Goal: Transaction & Acquisition: Obtain resource

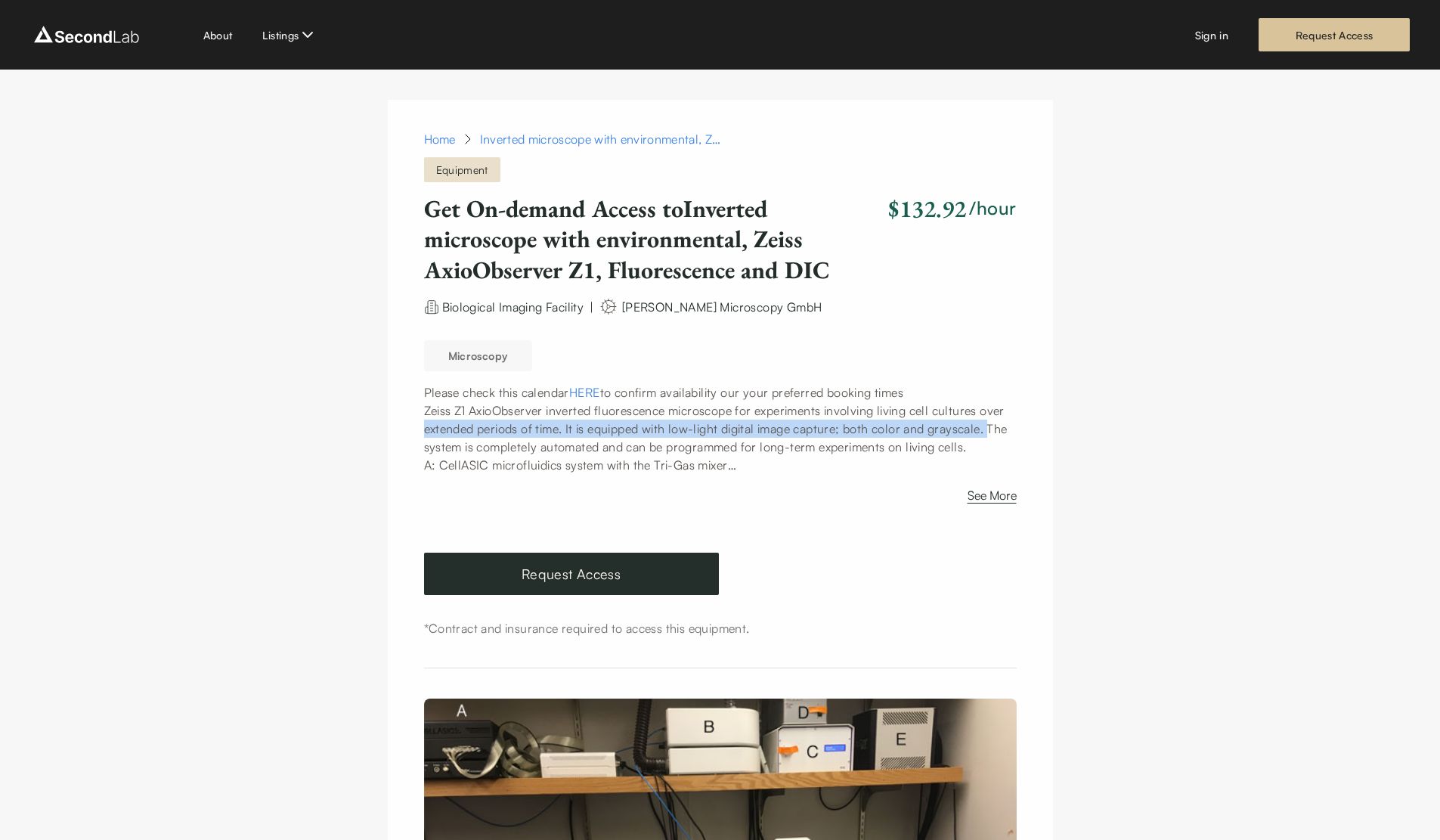
drag, startPoint x: 199, startPoint y: 434, endPoint x: 209, endPoint y: 414, distance: 22.4
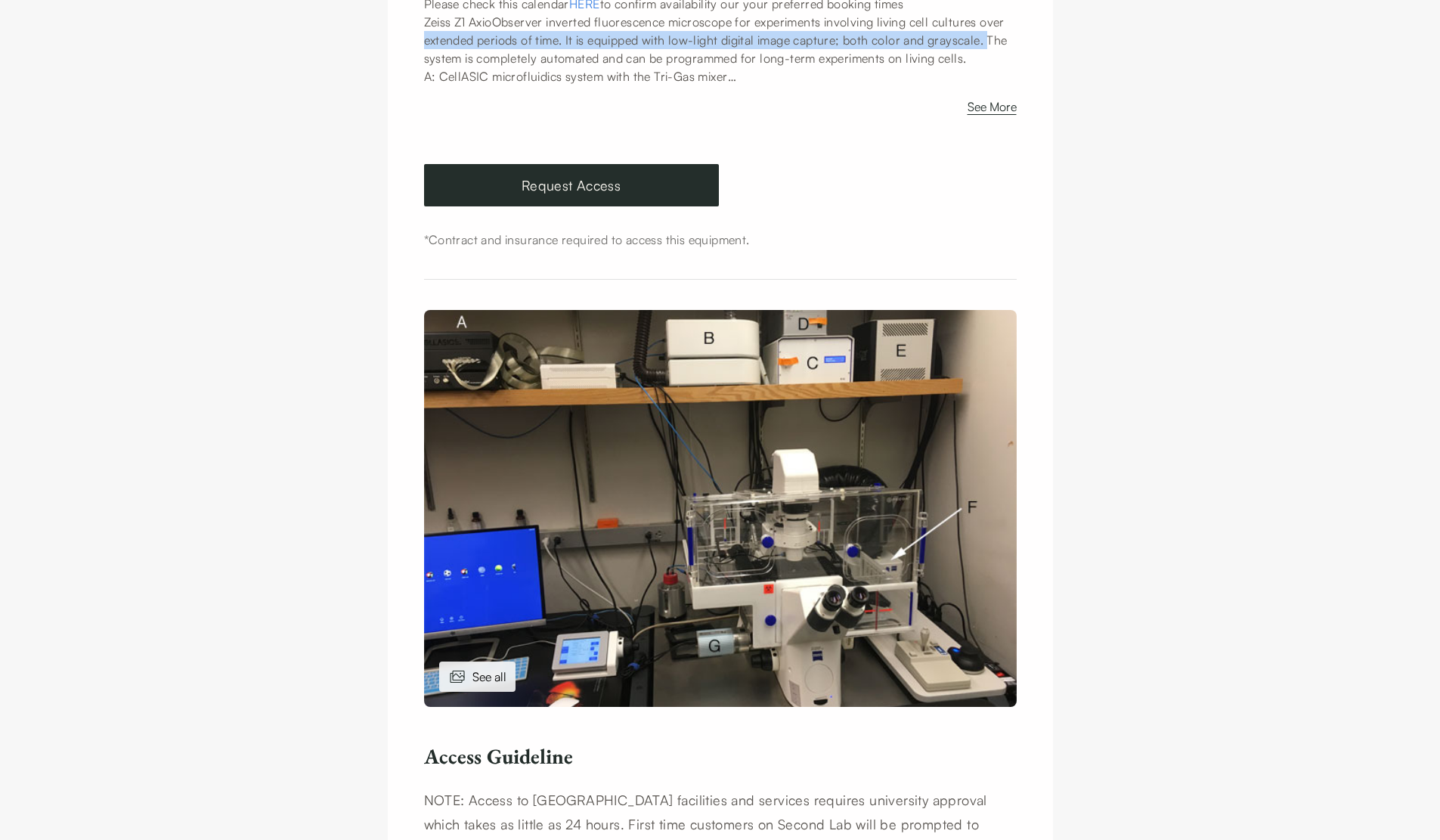
scroll to position [529, 0]
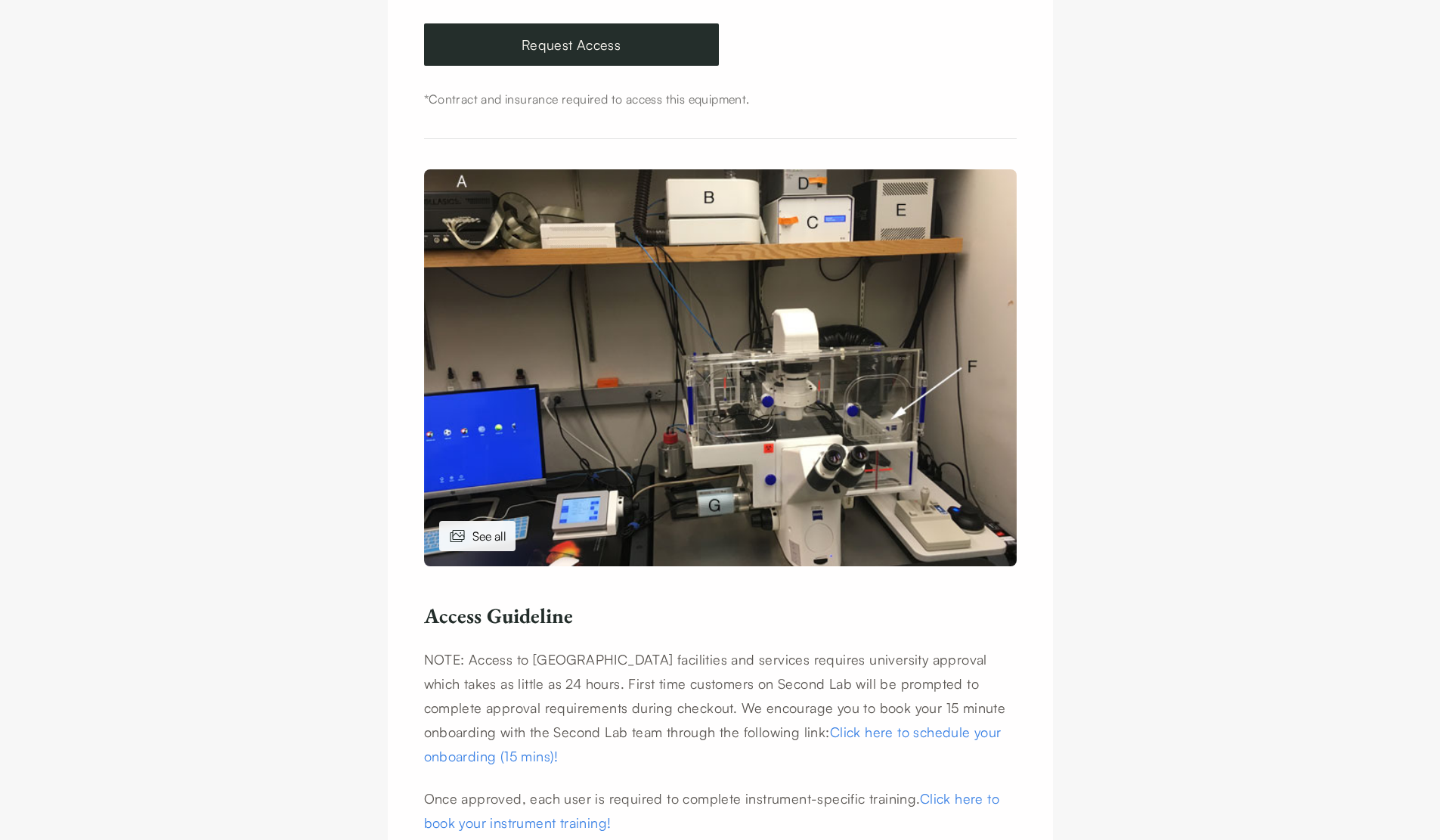
click at [465, 547] on div "See all" at bounding box center [477, 535] width 76 height 30
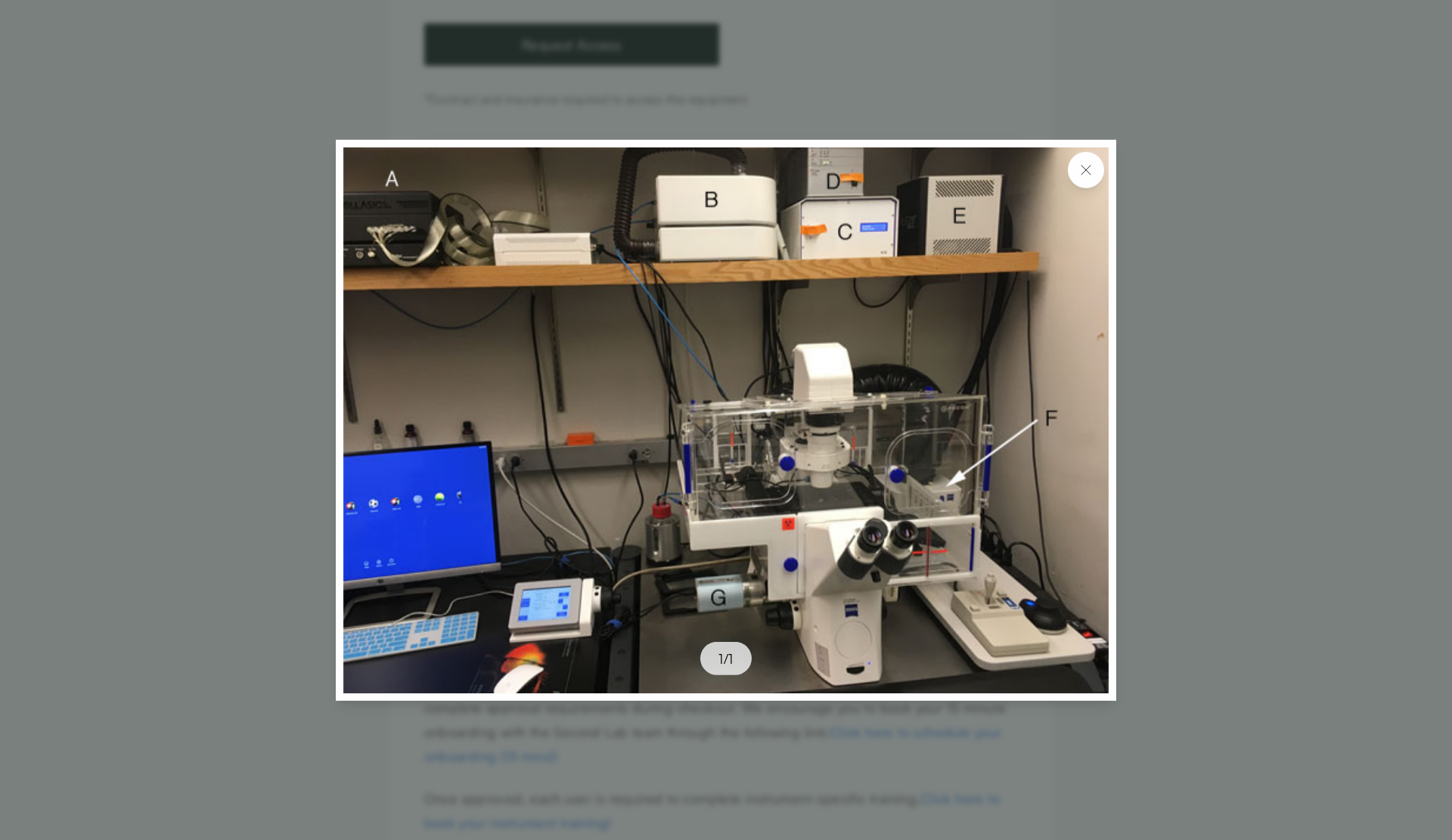
drag, startPoint x: 238, startPoint y: 479, endPoint x: 53, endPoint y: 453, distance: 186.8
click at [237, 479] on div at bounding box center [726, 420] width 1452 height 840
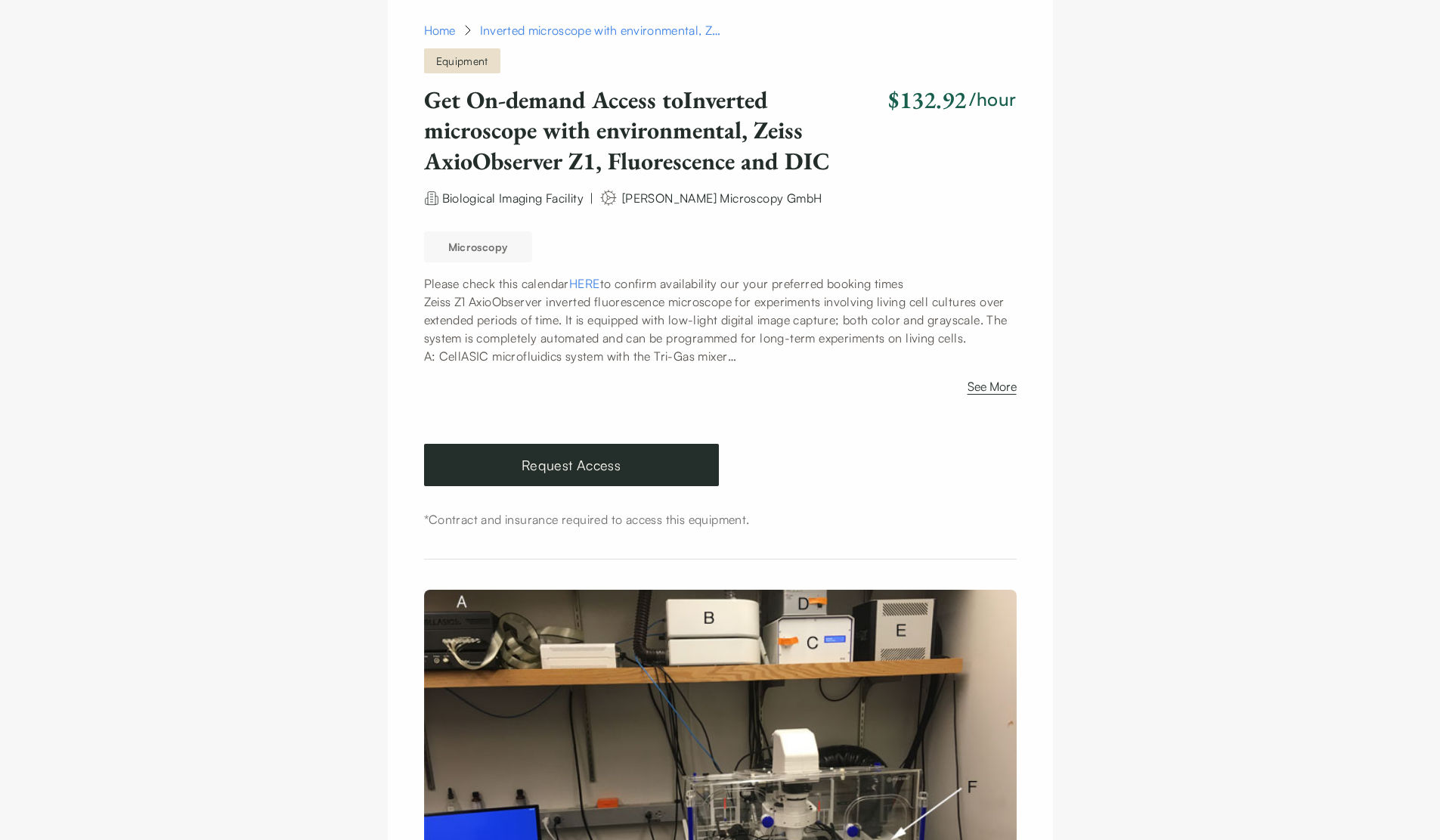
scroll to position [0, 0]
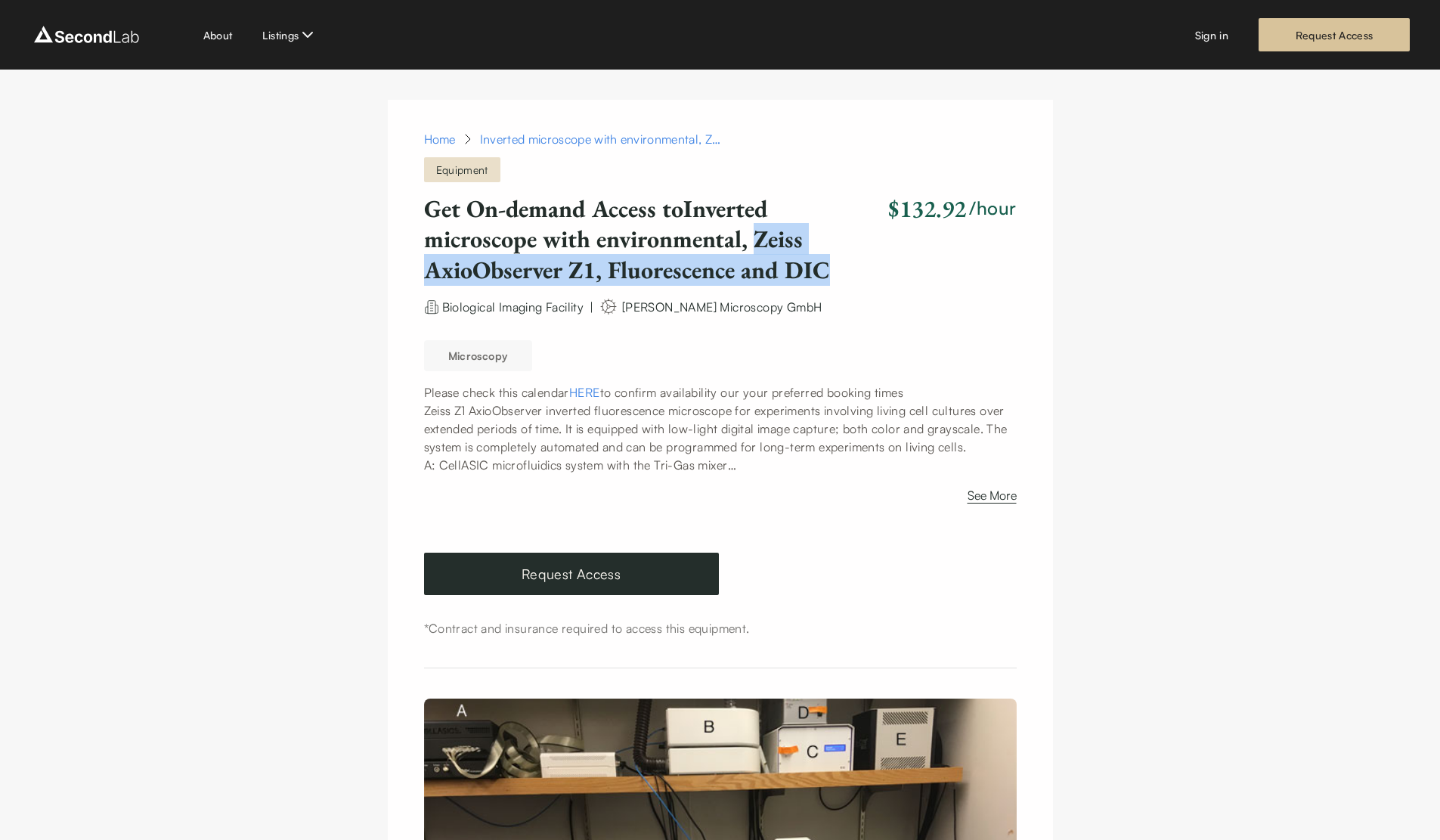
drag, startPoint x: 757, startPoint y: 244, endPoint x: 832, endPoint y: 273, distance: 80.4
click at [832, 273] on h1 "Get On-demand Access to Inverted microscope with environmental, Zeiss AxioObser…" at bounding box center [654, 239] width 459 height 92
copy h1 "Zeiss AxioObserver Z1, Fluorescence and DIC"
click at [552, 578] on link "Request Access" at bounding box center [571, 573] width 294 height 42
drag, startPoint x: 763, startPoint y: 240, endPoint x: 598, endPoint y: 273, distance: 168.3
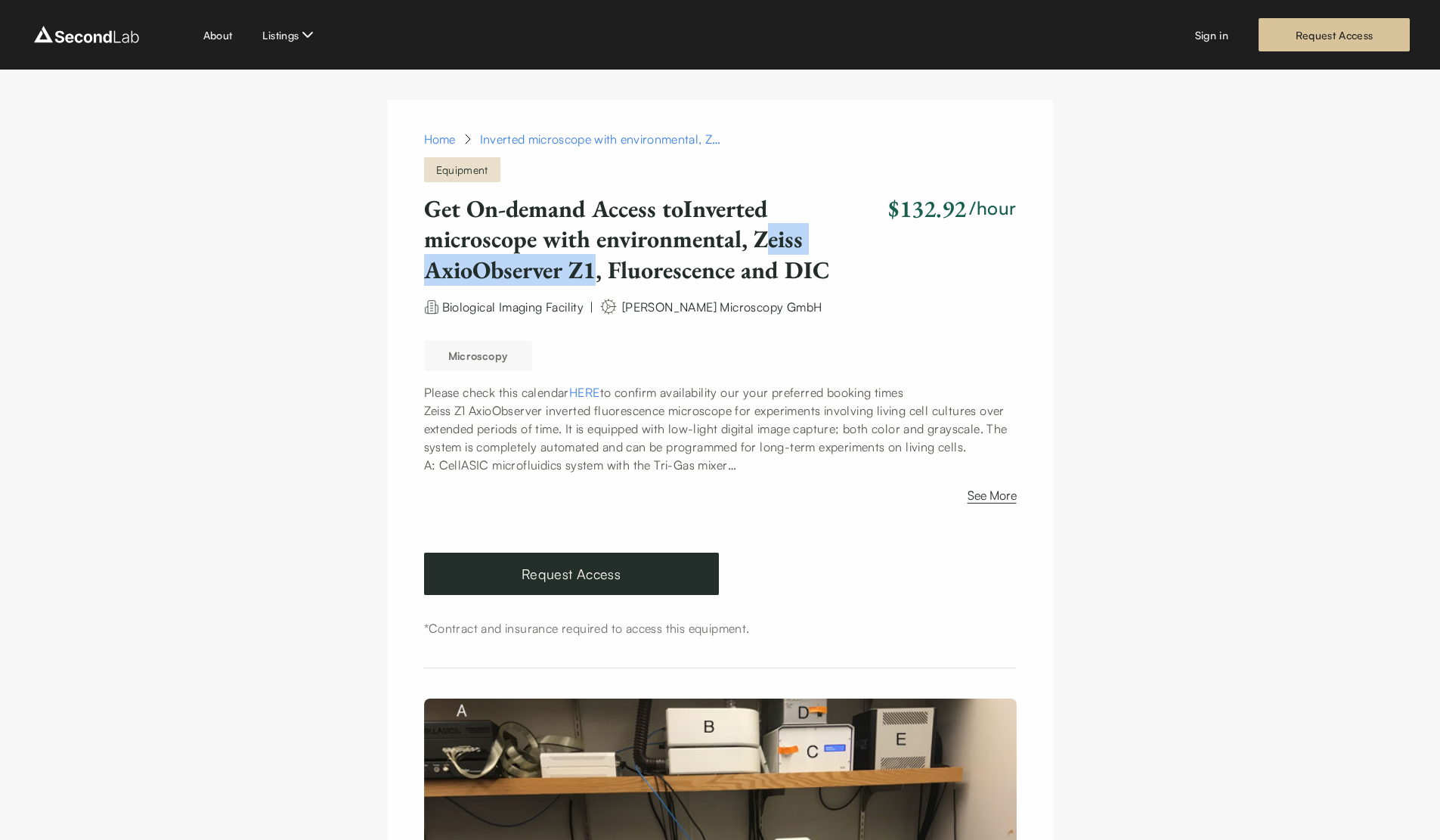
click at [598, 273] on h1 "Get On-demand Access to Inverted microscope with environmental, Zeiss AxioObser…" at bounding box center [654, 239] width 459 height 92
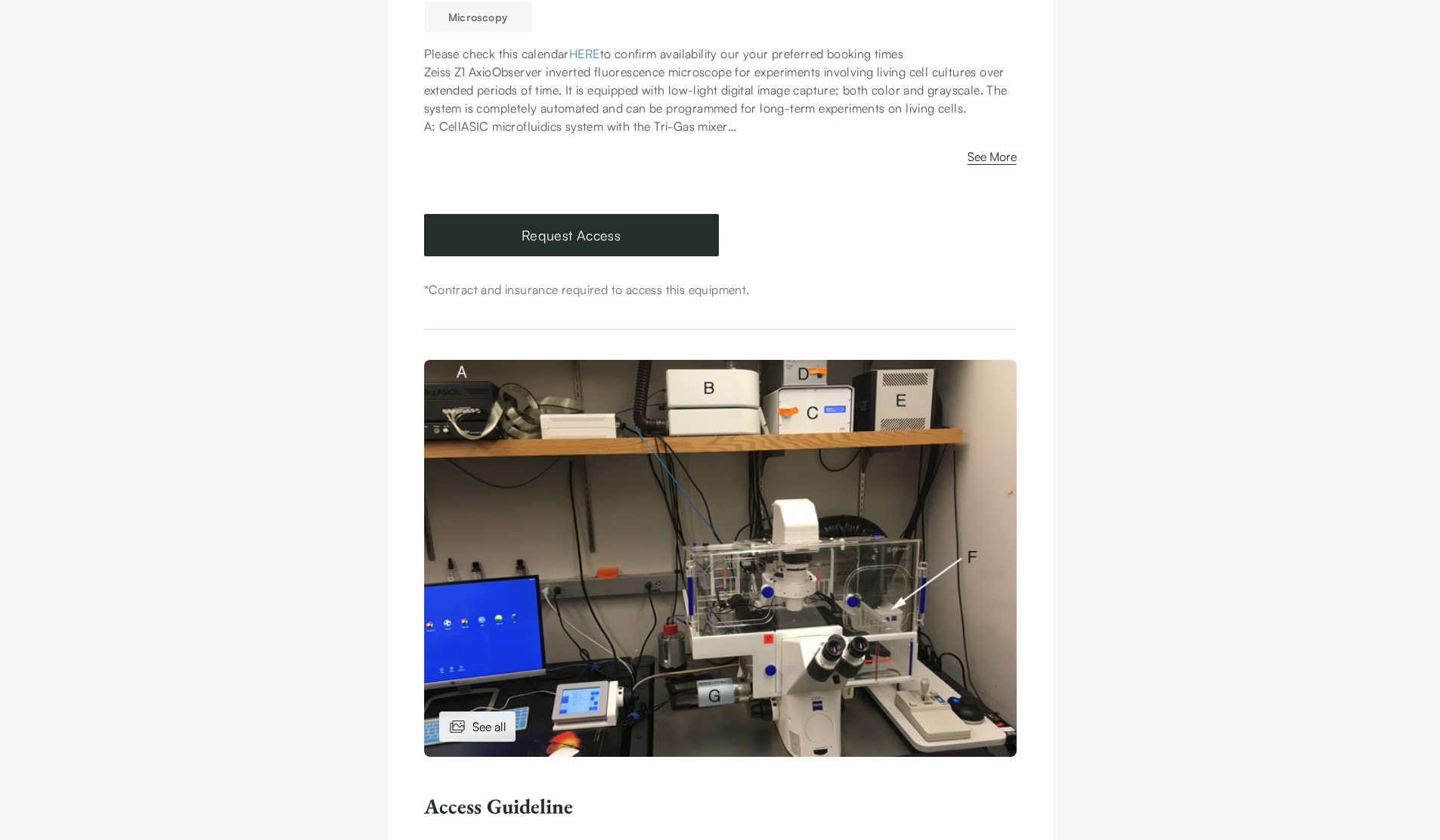
scroll to position [529, 0]
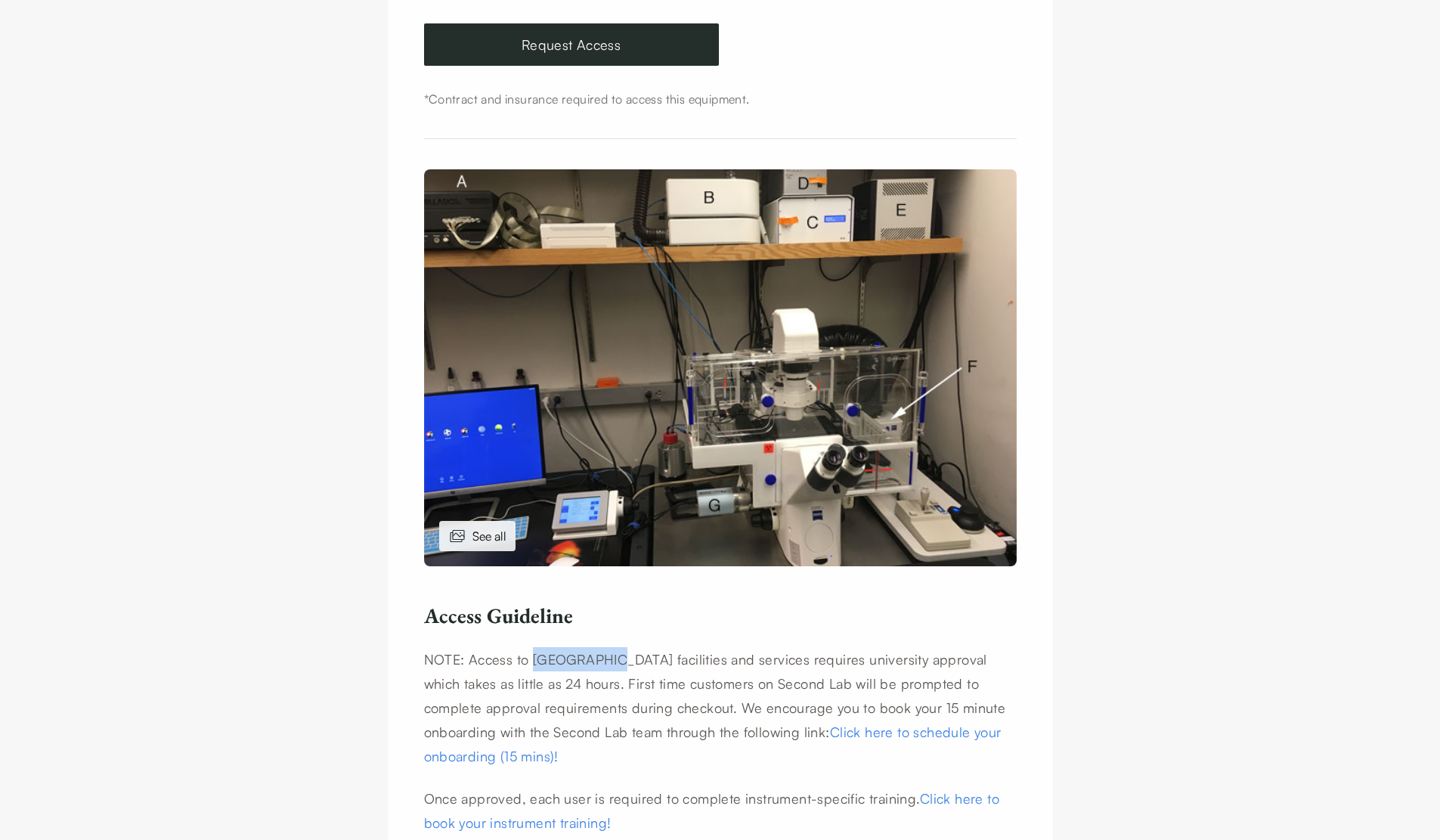
drag, startPoint x: 534, startPoint y: 658, endPoint x: 609, endPoint y: 658, distance: 75.0
click at [609, 658] on p "NOTE: Access to [GEOGRAPHIC_DATA] facilities and services requires university a…" at bounding box center [720, 708] width 592 height 121
copy p "[GEOGRAPHIC_DATA]"
